Goal: Check status

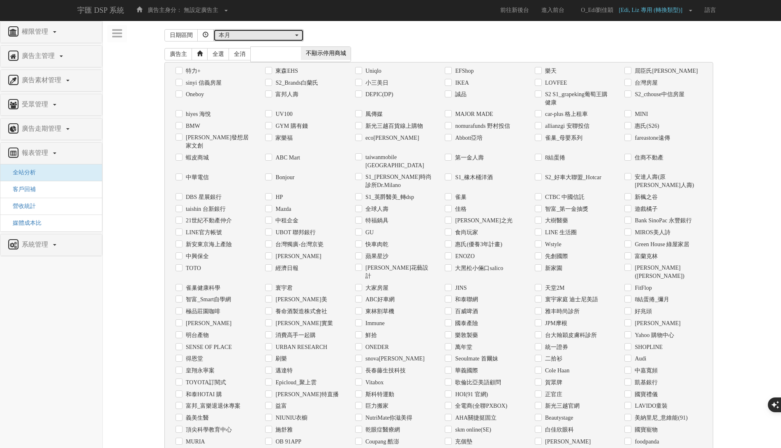
click at [270, 37] on div "本月" at bounding box center [256, 35] width 75 height 8
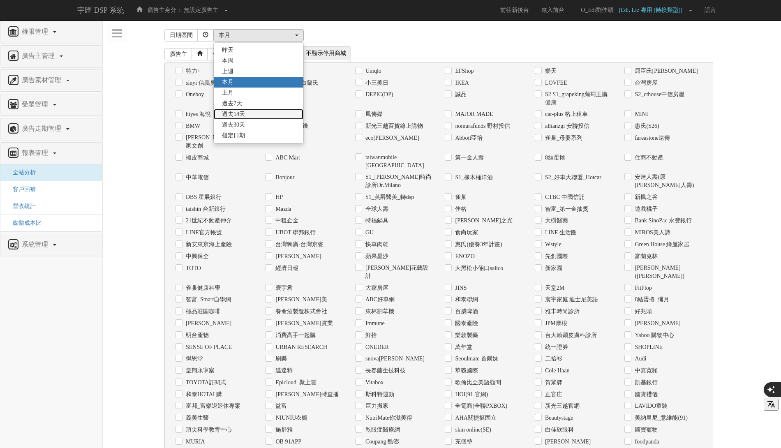
click at [288, 117] on link "過去14天" at bounding box center [259, 114] width 90 height 11
select select "Past14"
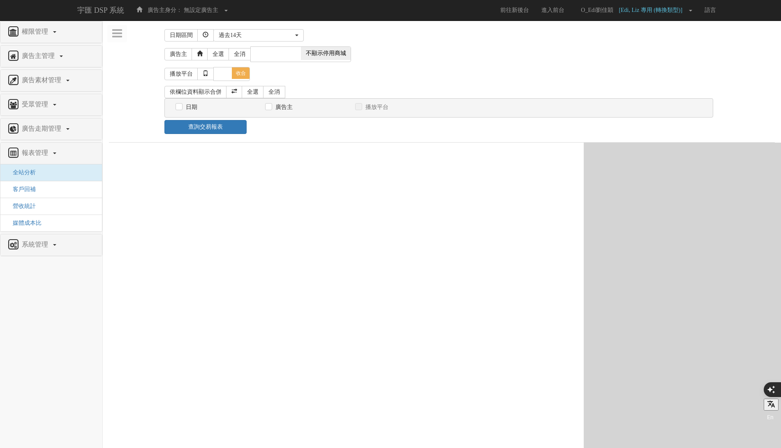
click at [362, 32] on div "[DATE] 本[PERSON_NAME] 本月 上月 過去7天 過去14天 過去30天 指定日期 過去14天 [DATE] 本[PERSON_NAME] 本…" at bounding box center [466, 35] width 506 height 12
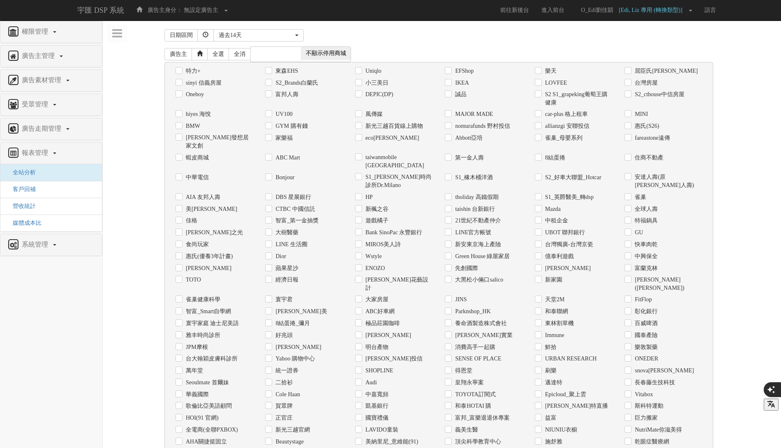
click at [288, 228] on label "大樹醫藥" at bounding box center [285, 232] width 25 height 8
click at [270, 230] on input "大樹醫藥" at bounding box center [267, 232] width 5 height 5
checkbox input "true"
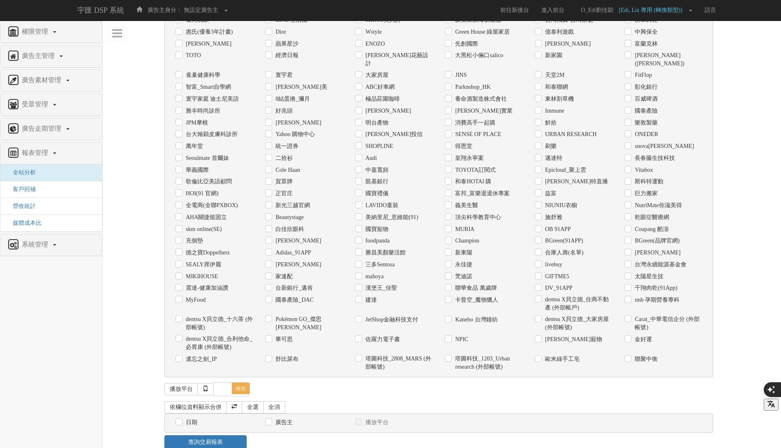
click at [186, 418] on label "日期" at bounding box center [191, 422] width 14 height 8
click at [181, 419] on input "日期" at bounding box center [177, 421] width 5 height 5
checkbox input "true"
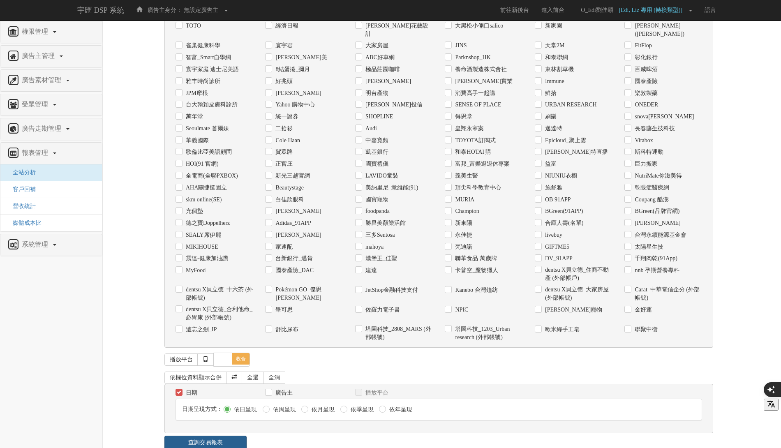
click at [238, 435] on link "查詢交易報表" at bounding box center [205, 442] width 82 height 14
